Goal: Submit feedback/report problem

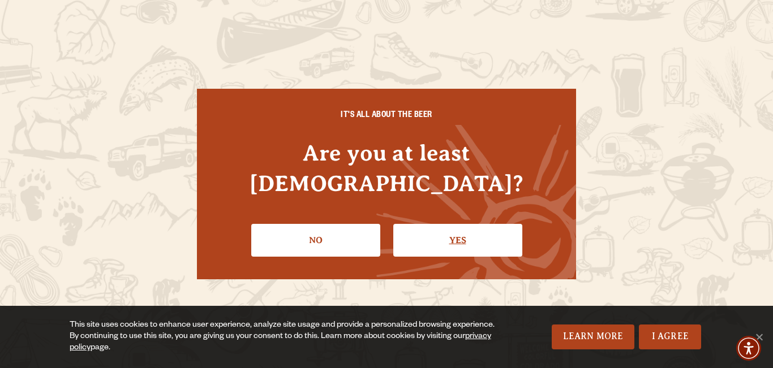
click at [432, 224] on link "Yes" at bounding box center [457, 240] width 129 height 33
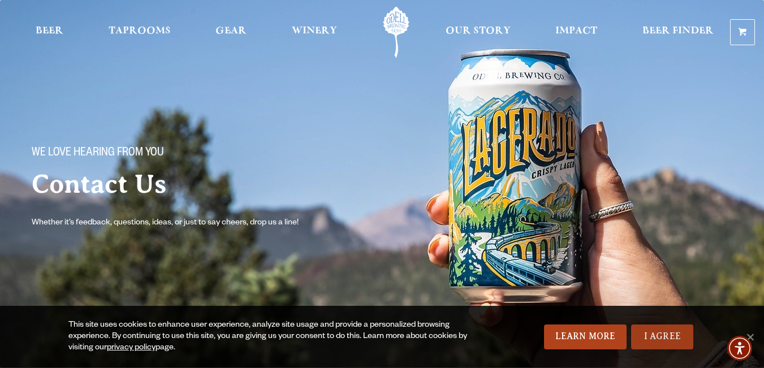
click at [652, 337] on link "I Agree" at bounding box center [662, 337] width 62 height 25
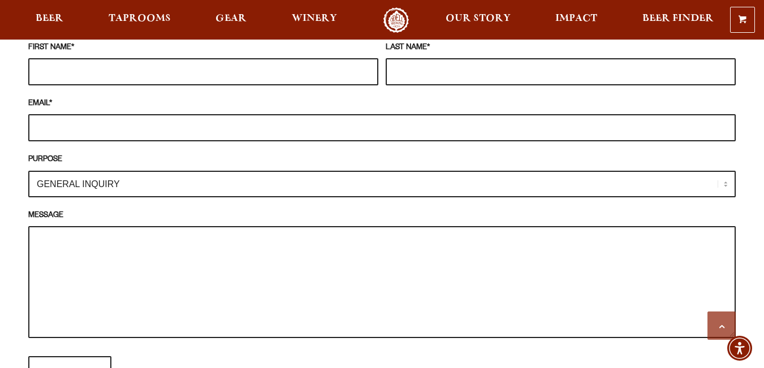
scroll to position [1056, 0]
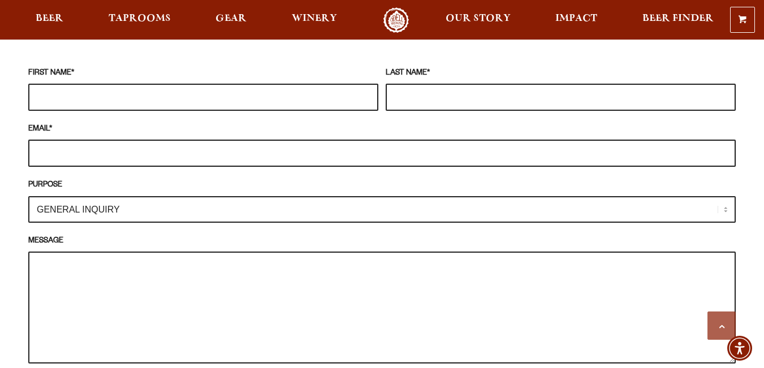
click at [109, 140] on input "EMAIL *" at bounding box center [382, 153] width 708 height 27
type input "[PERSON_NAME][EMAIL_ADDRESS][DOMAIN_NAME]"
type input "[PERSON_NAME]"
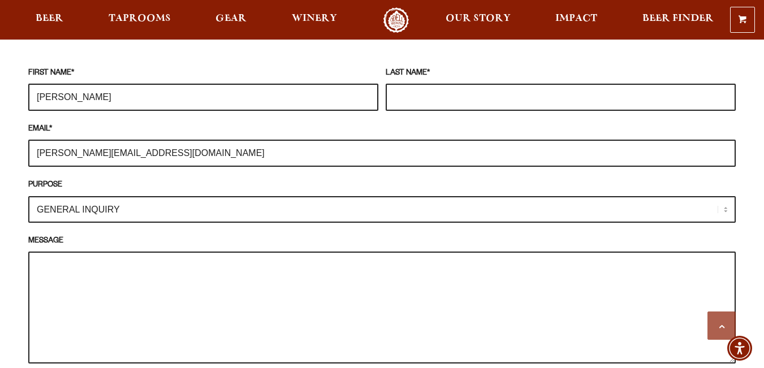
type input "[PERSON_NAME]"
click at [78, 268] on textarea "MESSAGE" at bounding box center [382, 308] width 708 height 112
paste textarea ""Hi there, The reason I reached out to you is I know GetDandy can help [PERSON_…"
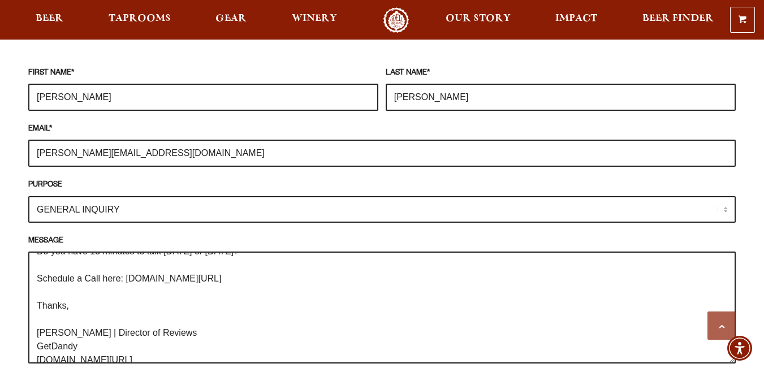
scroll to position [0, 0]
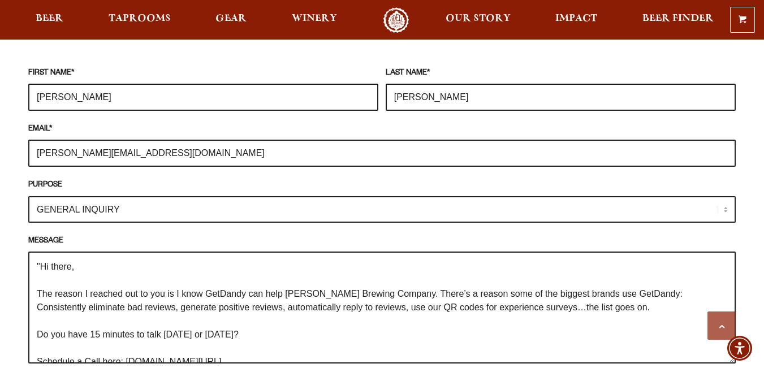
drag, startPoint x: 41, startPoint y: 240, endPoint x: 34, endPoint y: 237, distance: 7.4
click at [41, 252] on textarea ""Hi there, The reason I reached out to you is I know GetDandy can help [PERSON_…" at bounding box center [382, 308] width 708 height 112
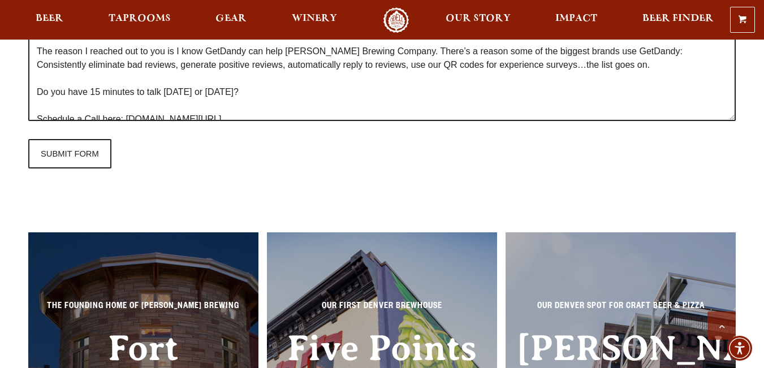
scroll to position [1319, 0]
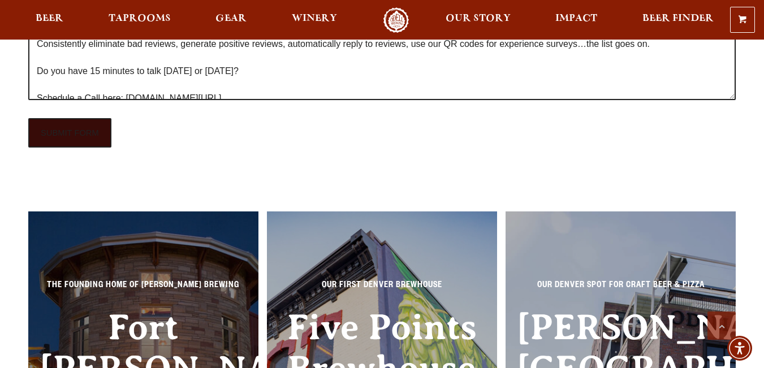
type textarea "Hi there, The reason I reached out to you is I know GetDandy can help [PERSON_N…"
click at [55, 118] on input "SUBMIT FORM" at bounding box center [69, 132] width 83 height 29
type input "Sending"
